Goal: Task Accomplishment & Management: Use online tool/utility

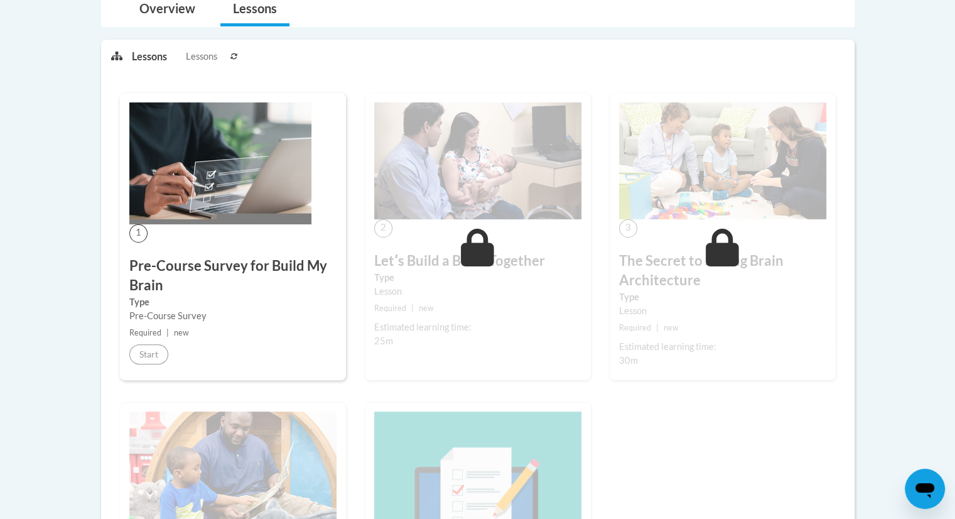
scroll to position [288, 0]
click at [236, 296] on label "Type" at bounding box center [232, 303] width 207 height 14
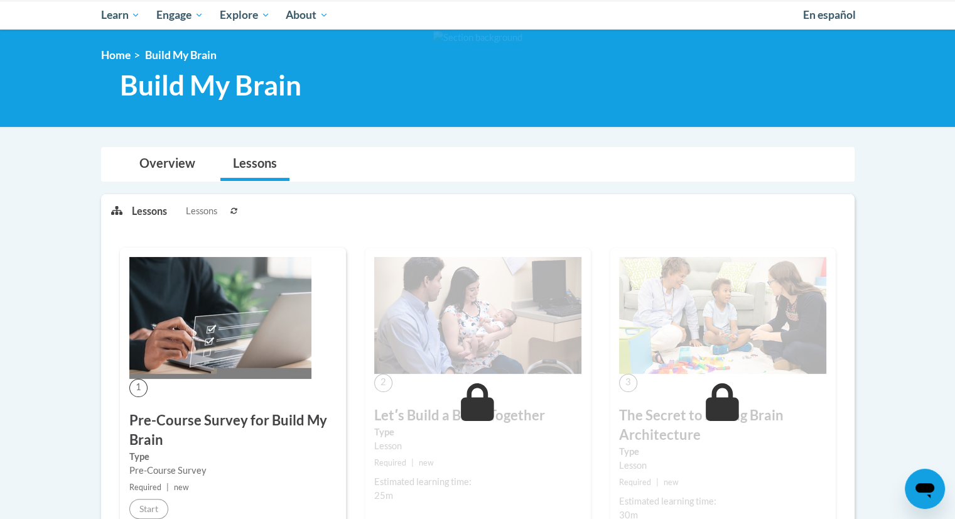
scroll to position [132, 0]
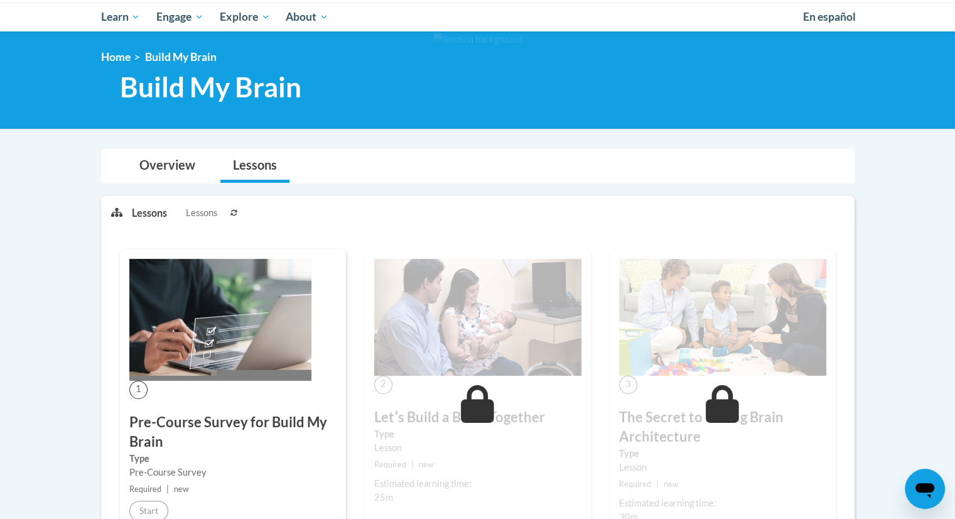
click at [236, 211] on icon at bounding box center [234, 213] width 8 height 8
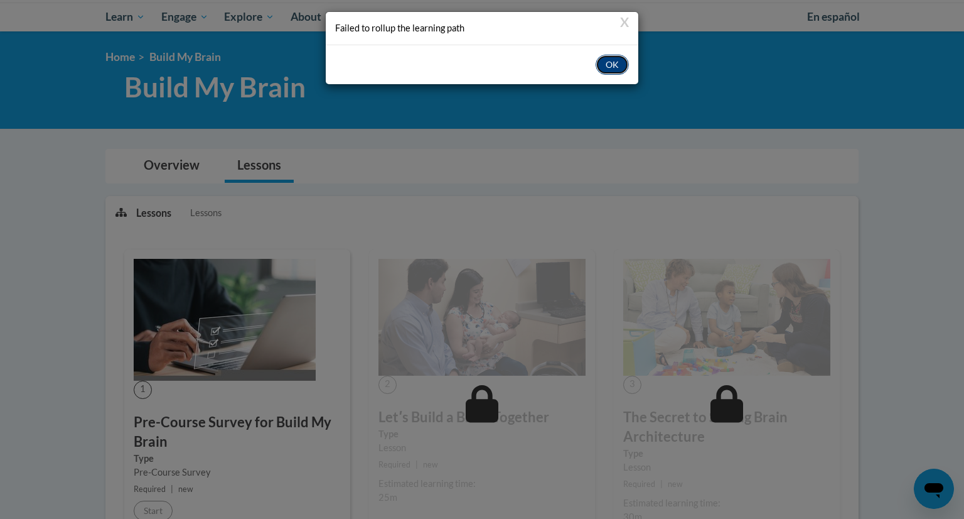
click at [605, 68] on button "OK" at bounding box center [612, 65] width 33 height 20
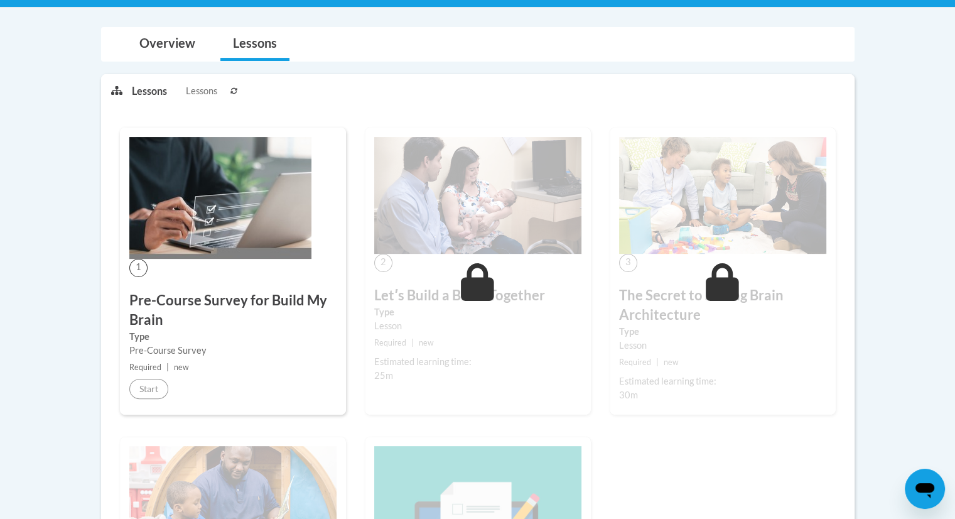
click at [186, 239] on img at bounding box center [220, 198] width 182 height 122
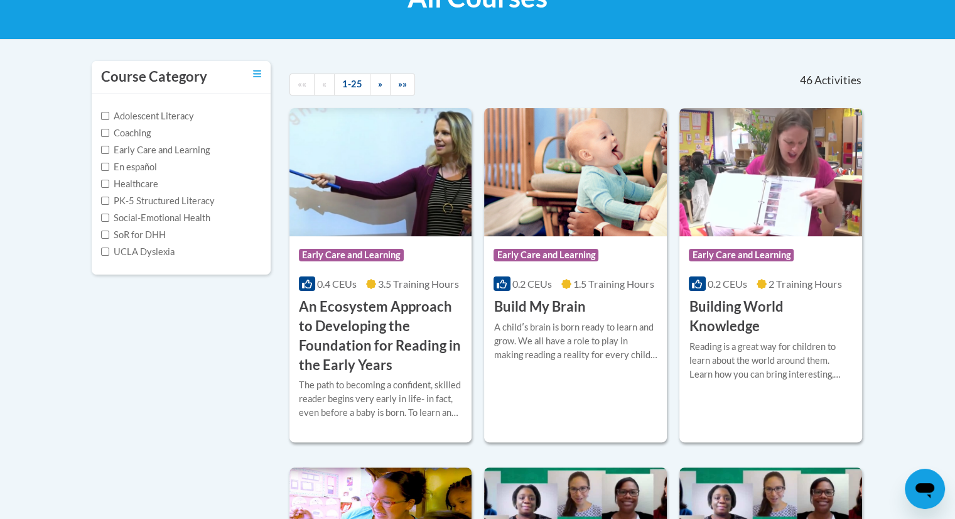
scroll to position [223, 0]
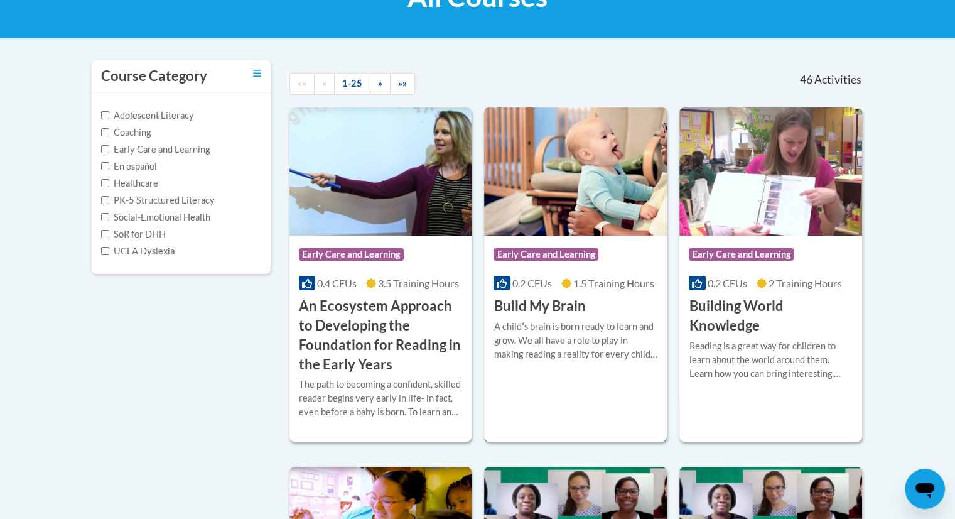
click at [497, 324] on div "A childʹs brain is born ready to learn and grow. We all have a role to play in …" at bounding box center [575, 340] width 164 height 41
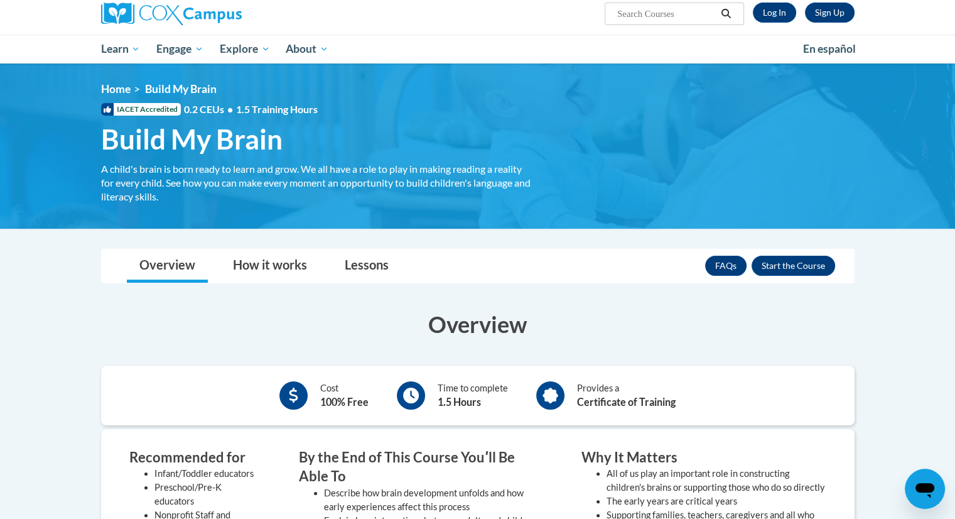
scroll to position [95, 0]
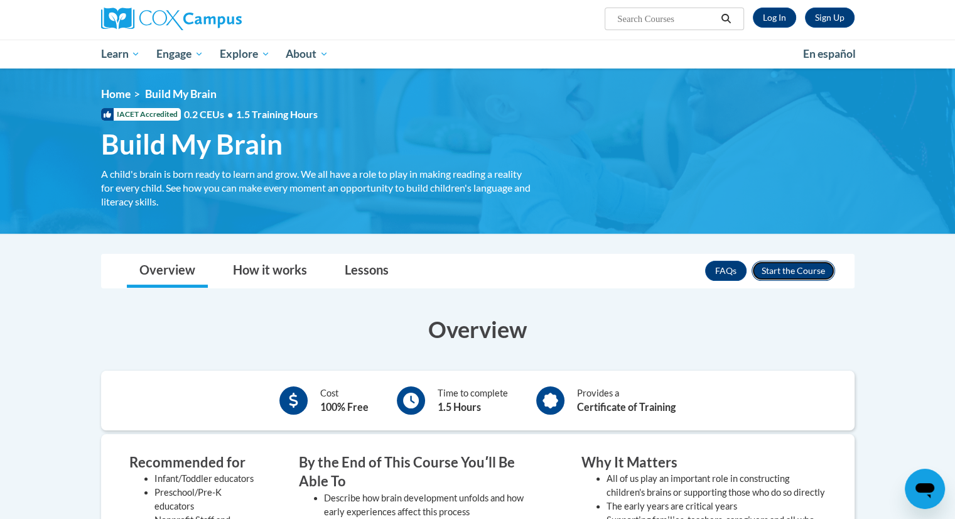
click at [778, 272] on button "Enroll" at bounding box center [792, 271] width 83 height 20
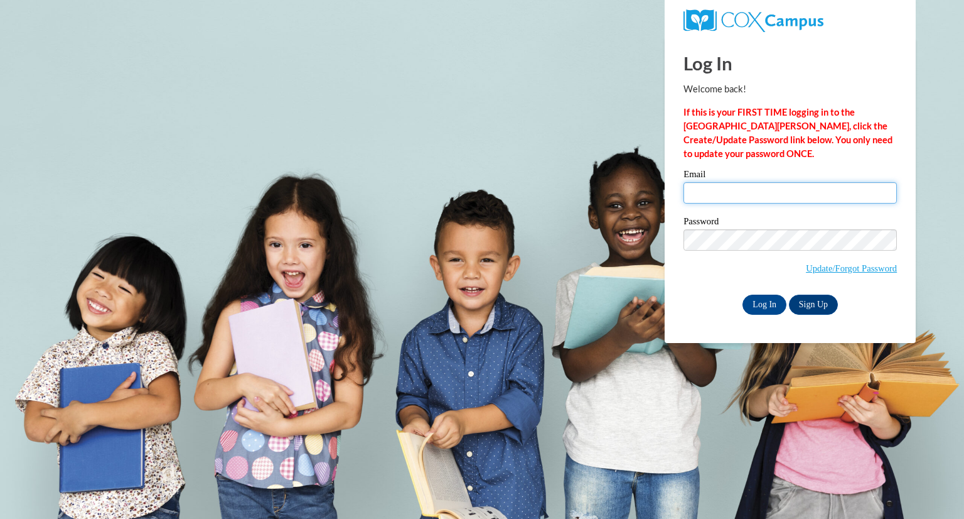
click at [728, 195] on input "Email" at bounding box center [790, 192] width 213 height 21
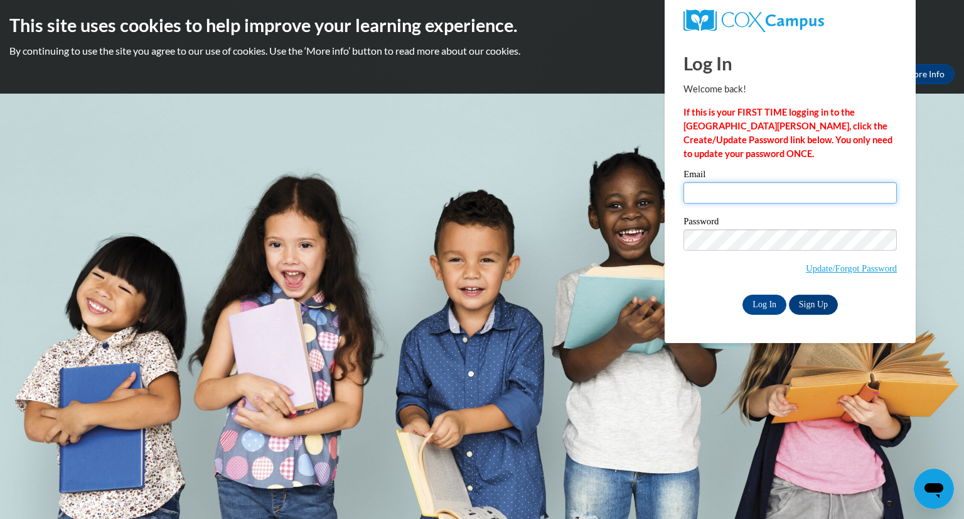
type input "[EMAIL_ADDRESS][DOMAIN_NAME]"
click at [756, 298] on input "Log In" at bounding box center [765, 304] width 44 height 20
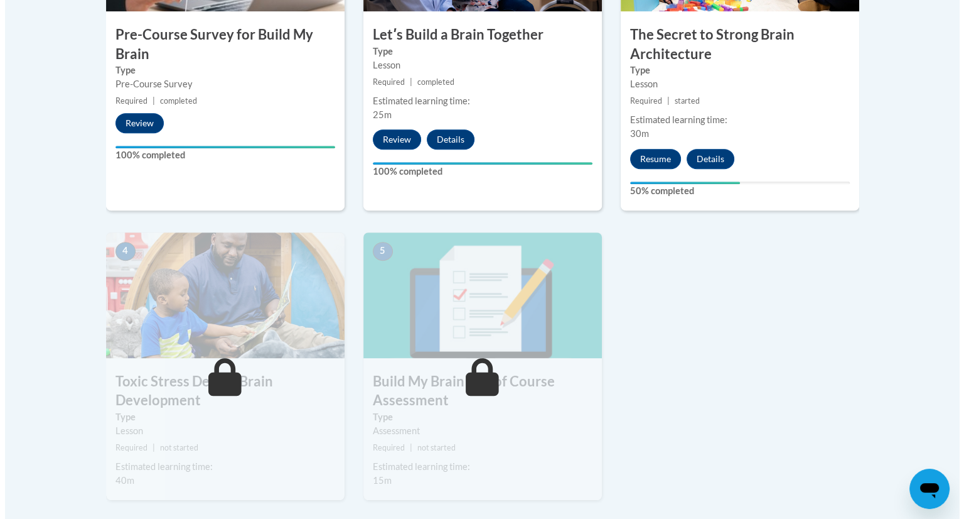
scroll to position [555, 0]
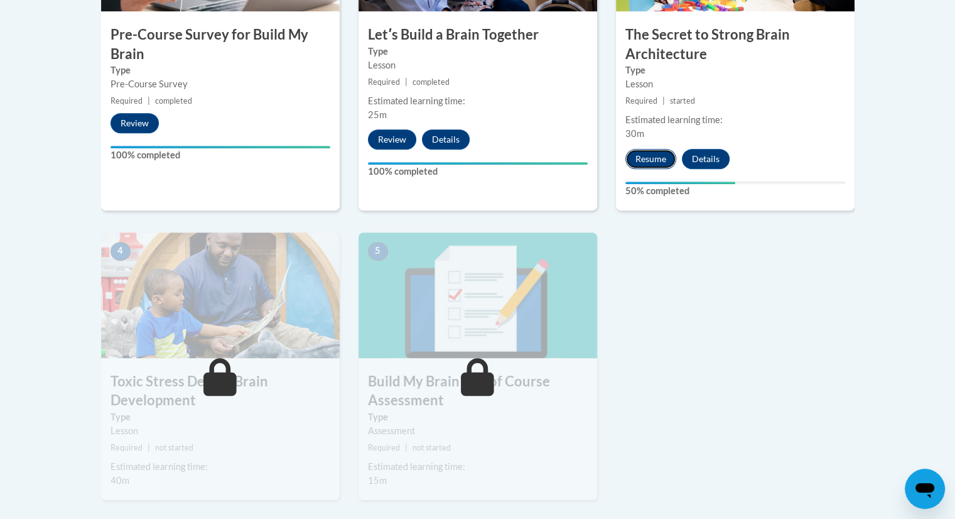
click at [645, 159] on button "Resume" at bounding box center [650, 159] width 51 height 20
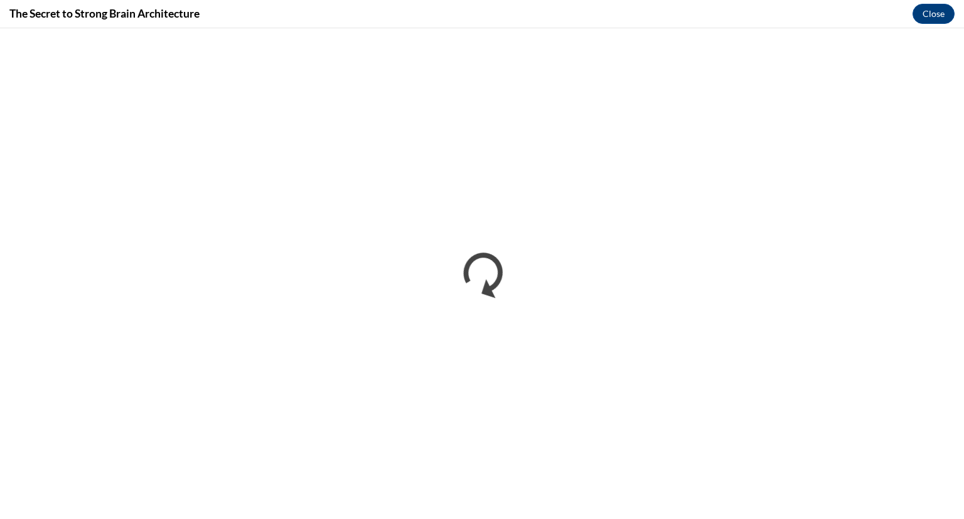
scroll to position [0, 0]
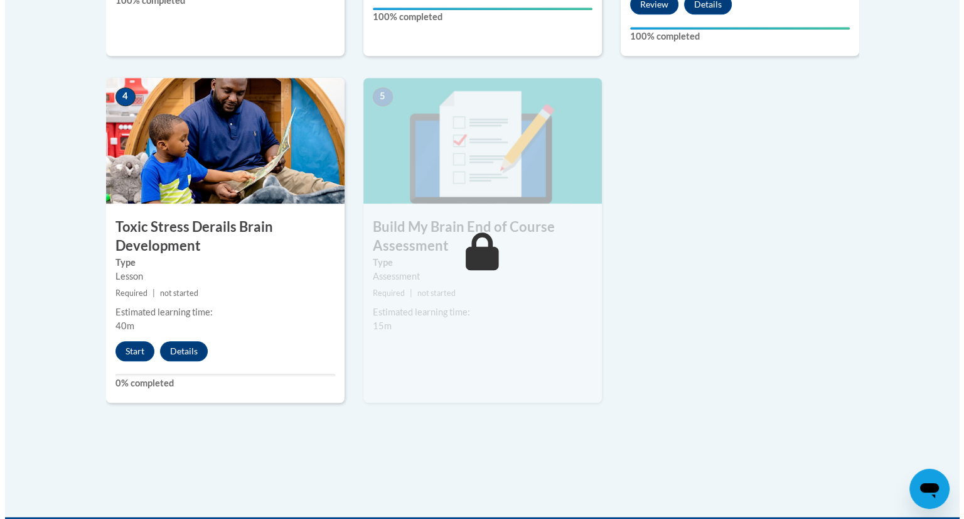
scroll to position [707, 0]
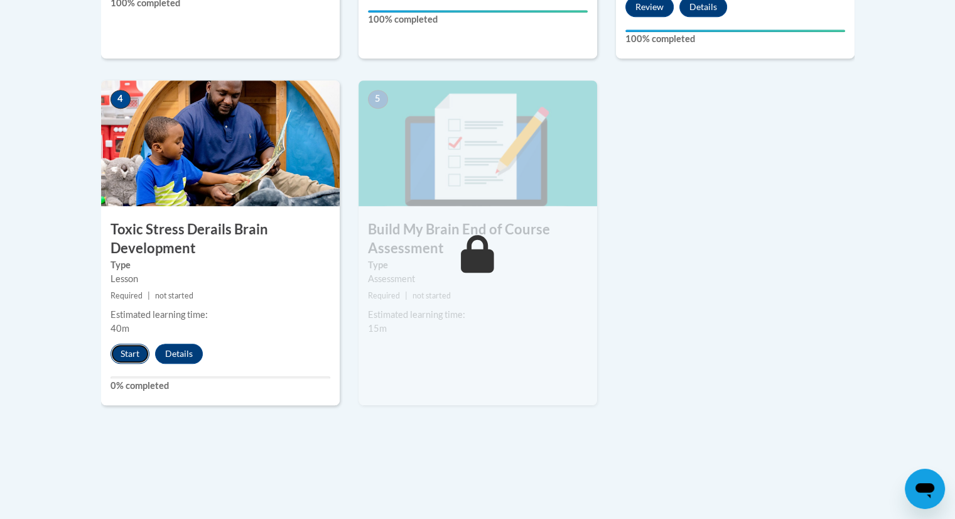
click at [134, 353] on button "Start" at bounding box center [129, 353] width 39 height 20
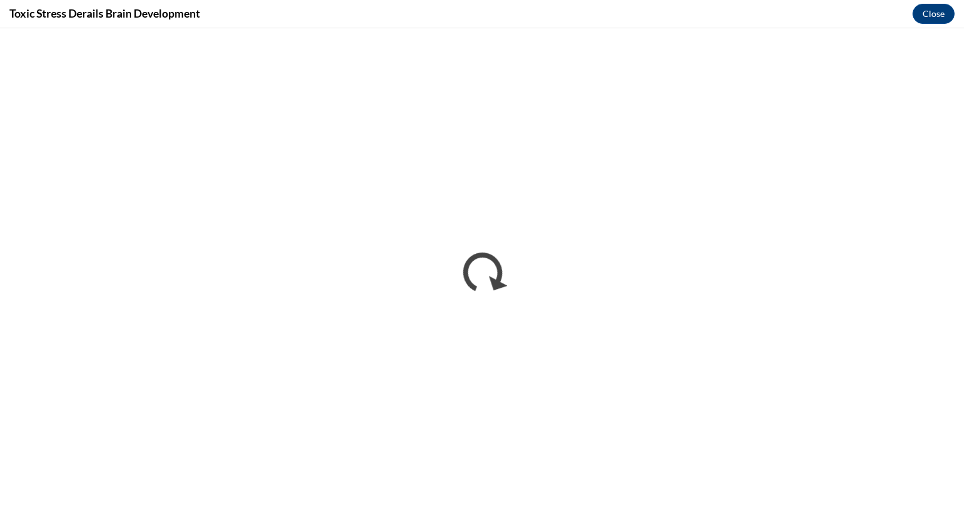
scroll to position [0, 0]
